Goal: Use online tool/utility

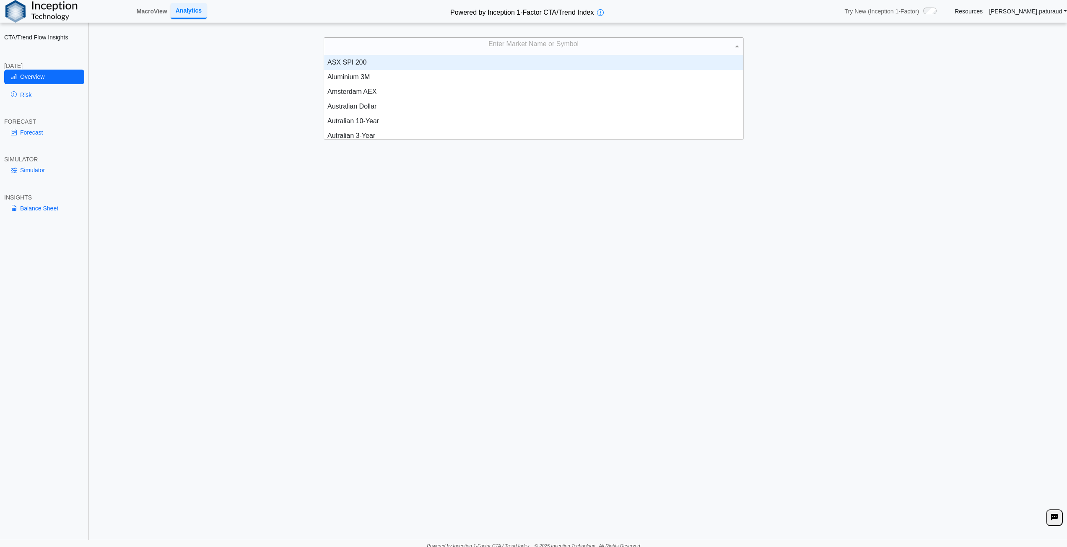
click at [529, 40] on div "Enter Market Name or Symbol" at bounding box center [533, 47] width 419 height 18
type input "*****"
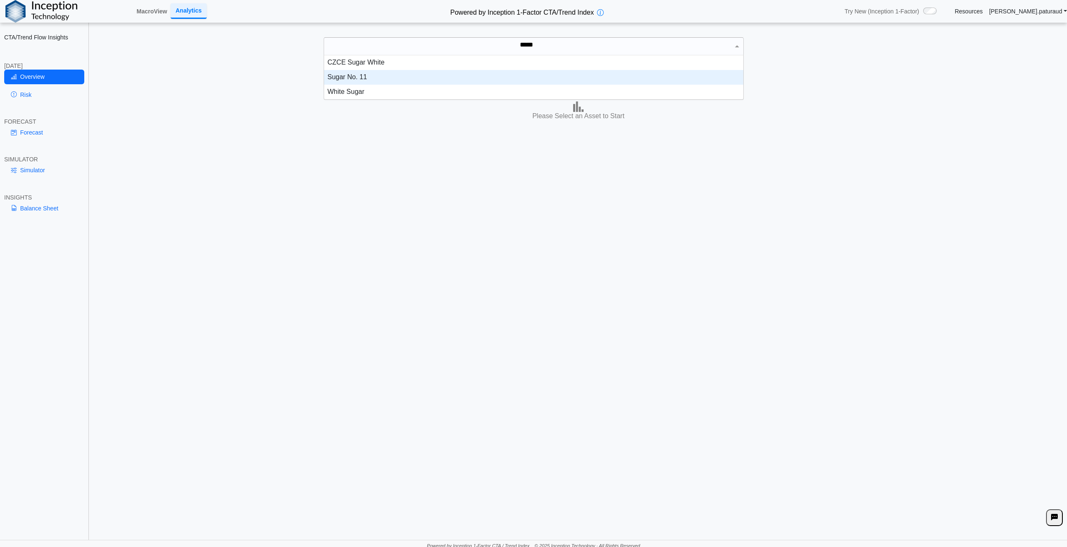
click at [395, 74] on div "Sugar No. 11" at bounding box center [533, 77] width 419 height 15
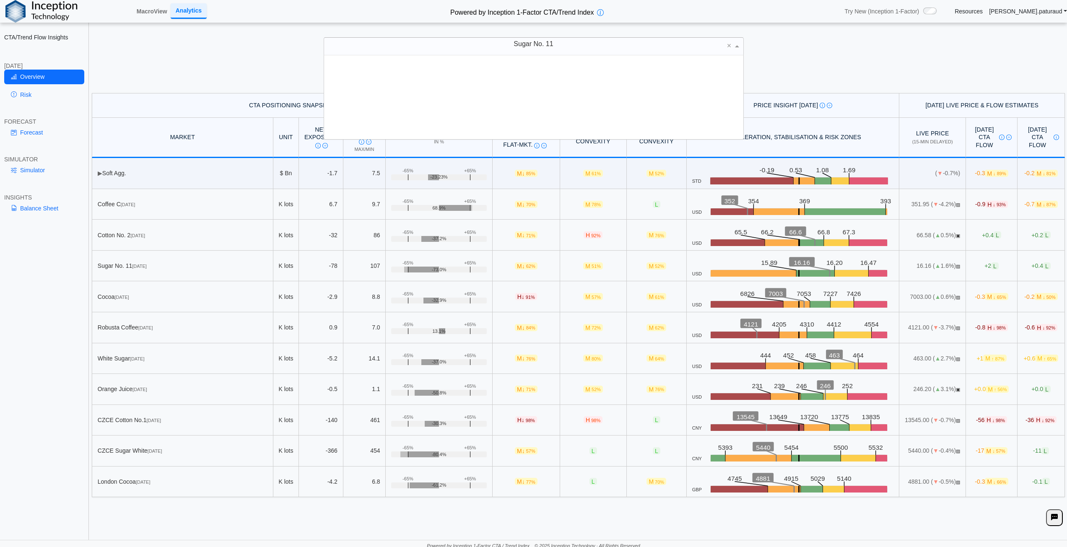
scroll to position [78, 413]
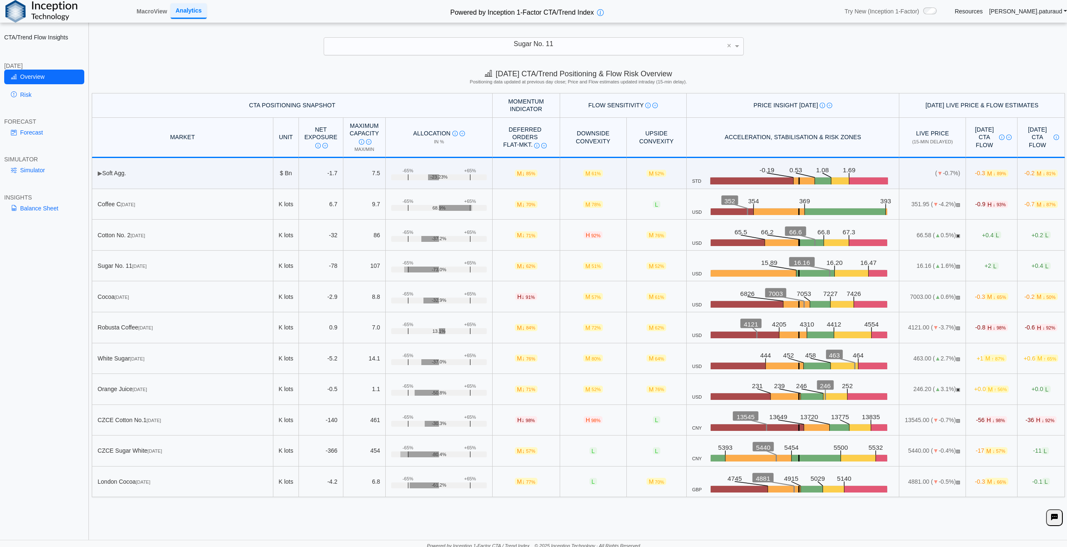
click at [268, 52] on div "Sugar No. 11 ×" at bounding box center [533, 46] width 1050 height 18
click at [29, 170] on link "Simulator" at bounding box center [44, 170] width 80 height 14
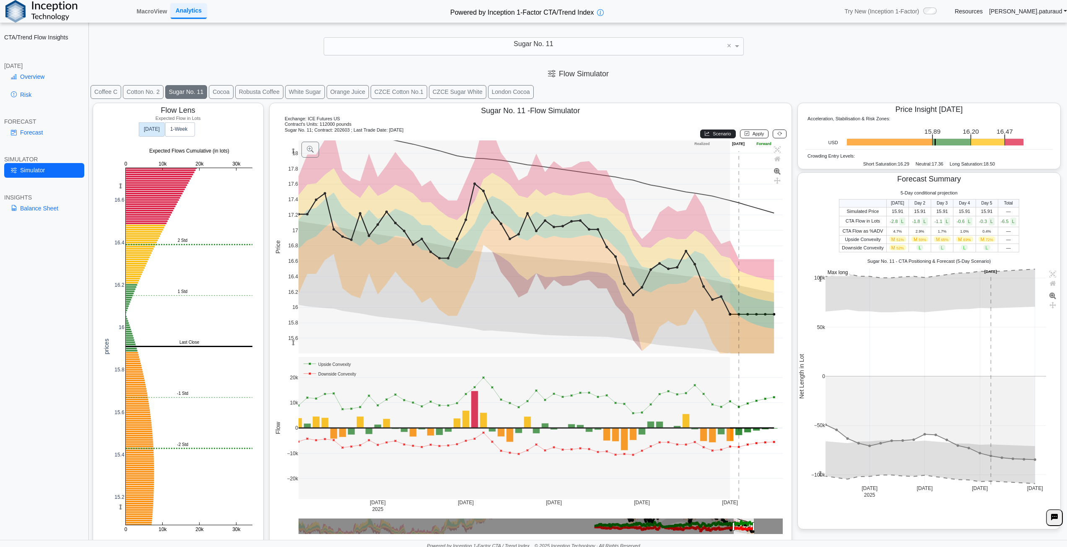
click at [705, 132] on icon at bounding box center [707, 133] width 5 height 5
click at [752, 136] on span "Apply" at bounding box center [758, 133] width 12 height 5
